Goal: Task Accomplishment & Management: Manage account settings

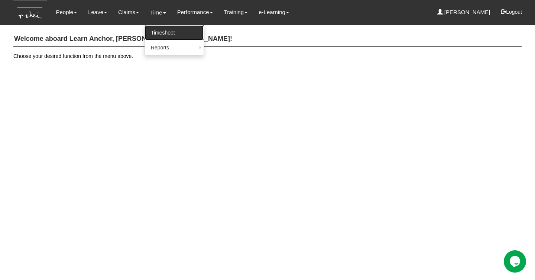
click at [155, 33] on link "Timesheet" at bounding box center [174, 32] width 59 height 15
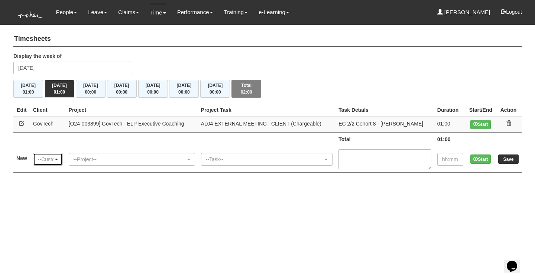
click at [54, 159] on div "--Customer--" at bounding box center [46, 159] width 16 height 7
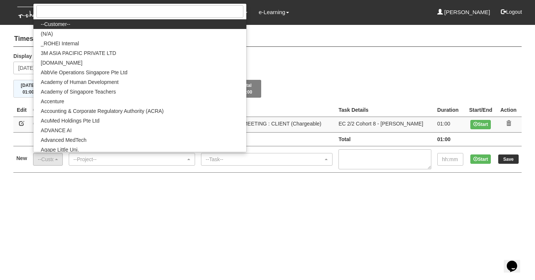
click at [70, 188] on html "Toggle navigation People Personal Information Staff Directory Leave Apply for L…" at bounding box center [267, 94] width 535 height 188
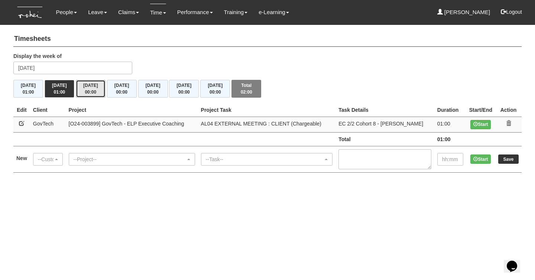
click at [95, 90] on span "00:00" at bounding box center [91, 92] width 12 height 5
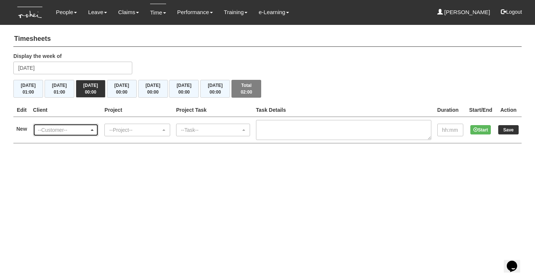
click at [70, 130] on div "--Customer--" at bounding box center [64, 129] width 52 height 7
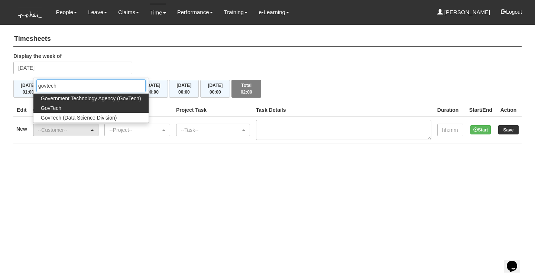
type input "govtech"
click at [49, 110] on span "GovTech" at bounding box center [51, 107] width 20 height 7
select select "427"
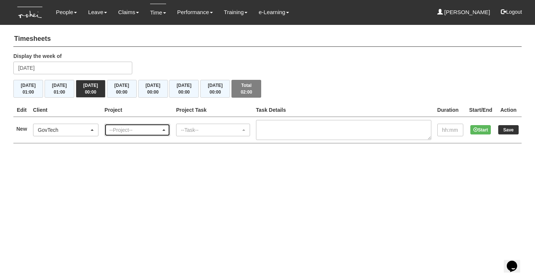
click at [119, 132] on div "--Project--" at bounding box center [135, 129] width 52 height 7
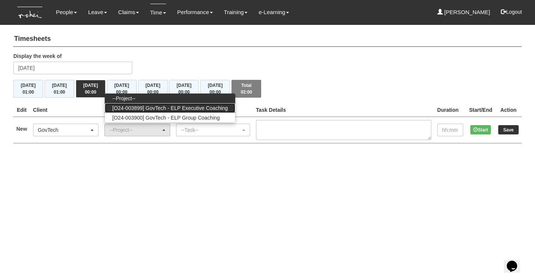
click at [183, 107] on span "[O24-003899] GovTech - ELP Executive Coaching" at bounding box center [170, 107] width 116 height 7
select select "2540"
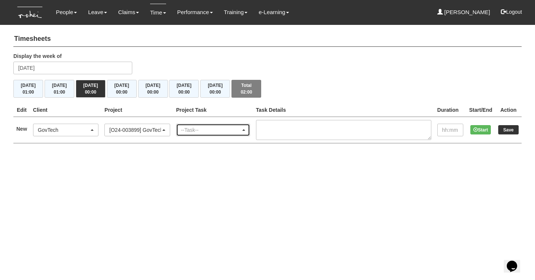
click at [204, 133] on div "--Task--" at bounding box center [213, 130] width 73 height 12
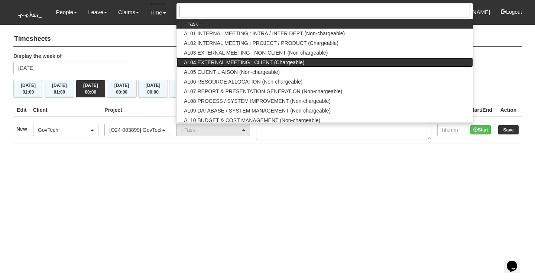
click at [285, 59] on span "AL04 EXTERNAL MEETING : CLIENT (Chargeable)" at bounding box center [244, 62] width 120 height 7
select select "43"
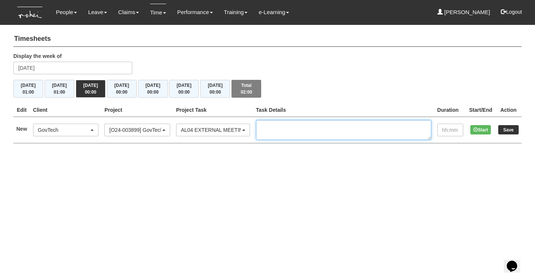
click at [292, 128] on textarea at bounding box center [343, 130] width 175 height 20
type textarea "EC 2/2 Cohort 8 - Evelyn Lee"
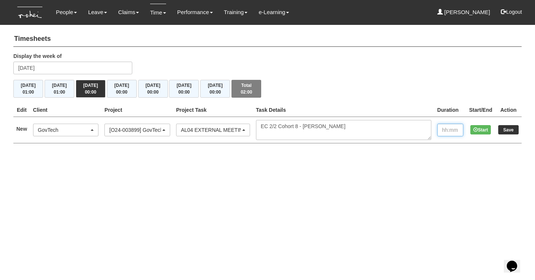
click at [451, 131] on input "text" at bounding box center [451, 130] width 26 height 13
type input "1:00"
click at [512, 128] on input "Save" at bounding box center [509, 129] width 20 height 9
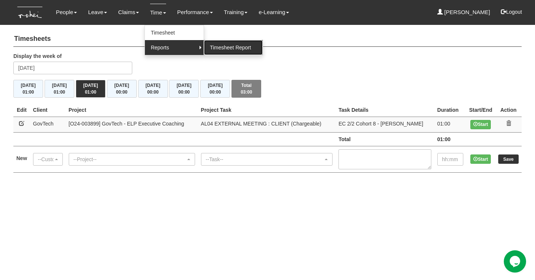
click at [215, 46] on link "Timesheet Report" at bounding box center [233, 47] width 59 height 15
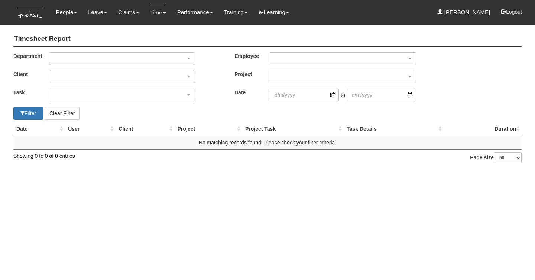
select select "50"
click at [288, 59] on div "button" at bounding box center [343, 59] width 146 height 12
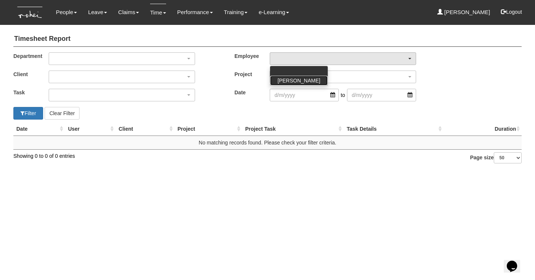
click at [290, 81] on span "[PERSON_NAME]" at bounding box center [299, 80] width 43 height 7
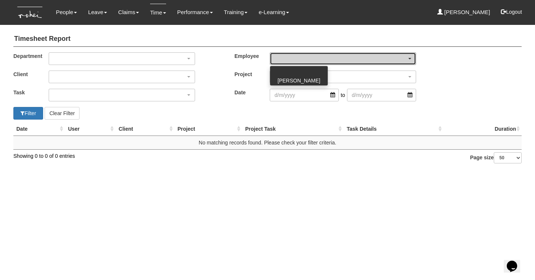
select select "a7f0dbea-ae7b-40c2-8f8f-fa67f6692632"
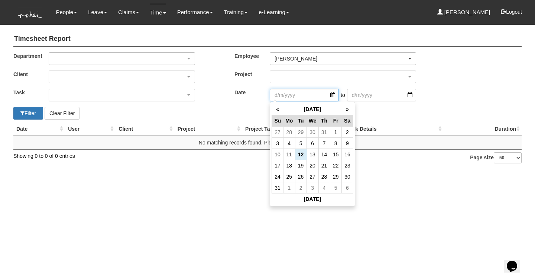
click at [289, 96] on input "search" at bounding box center [304, 95] width 69 height 13
click at [277, 110] on th "«" at bounding box center [278, 110] width 12 height 12
click at [316, 156] on td "16" at bounding box center [313, 154] width 12 height 11
type input "16/7/2025"
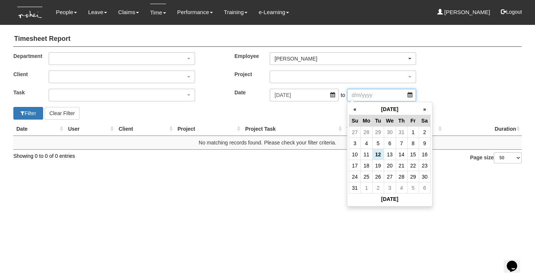
click at [366, 96] on input "search" at bounding box center [381, 95] width 69 height 13
click at [412, 155] on td "15" at bounding box center [413, 154] width 12 height 11
type input "15/8/2025"
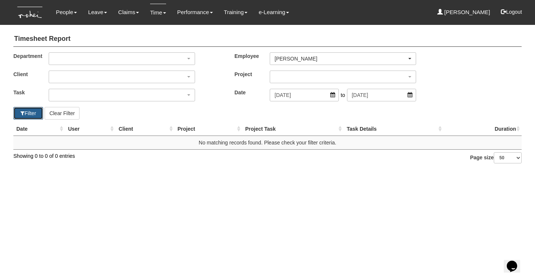
click at [35, 111] on button "Filter" at bounding box center [28, 113] width 30 height 13
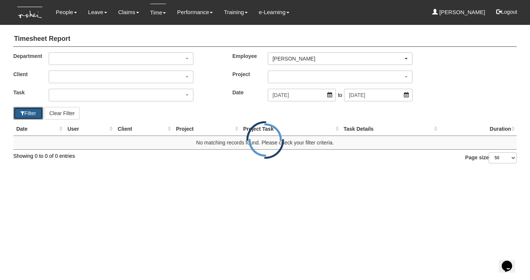
select select "50"
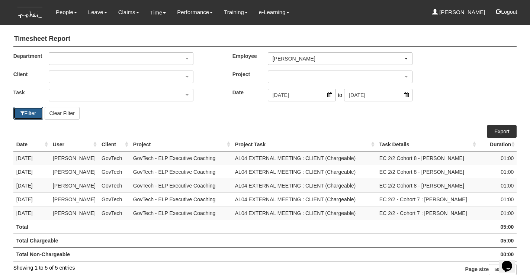
scroll to position [1, 0]
click at [514, 9] on button "Logout" at bounding box center [507, 12] width 32 height 18
